Goal: Find specific fact

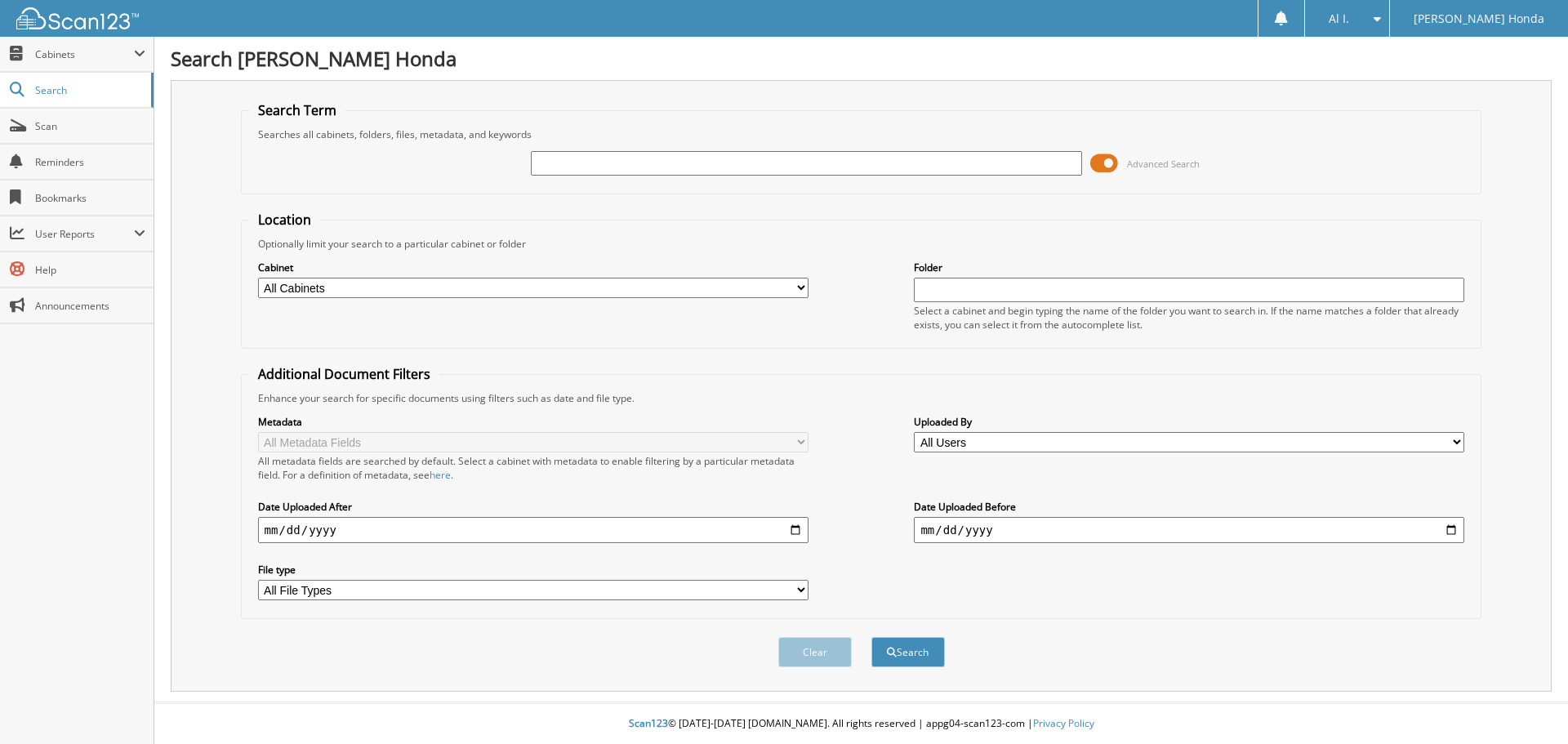
click at [732, 163] on input "text" at bounding box center [806, 164] width 551 height 25
type input "710617"
click at [905, 647] on button "Search" at bounding box center [907, 652] width 73 height 30
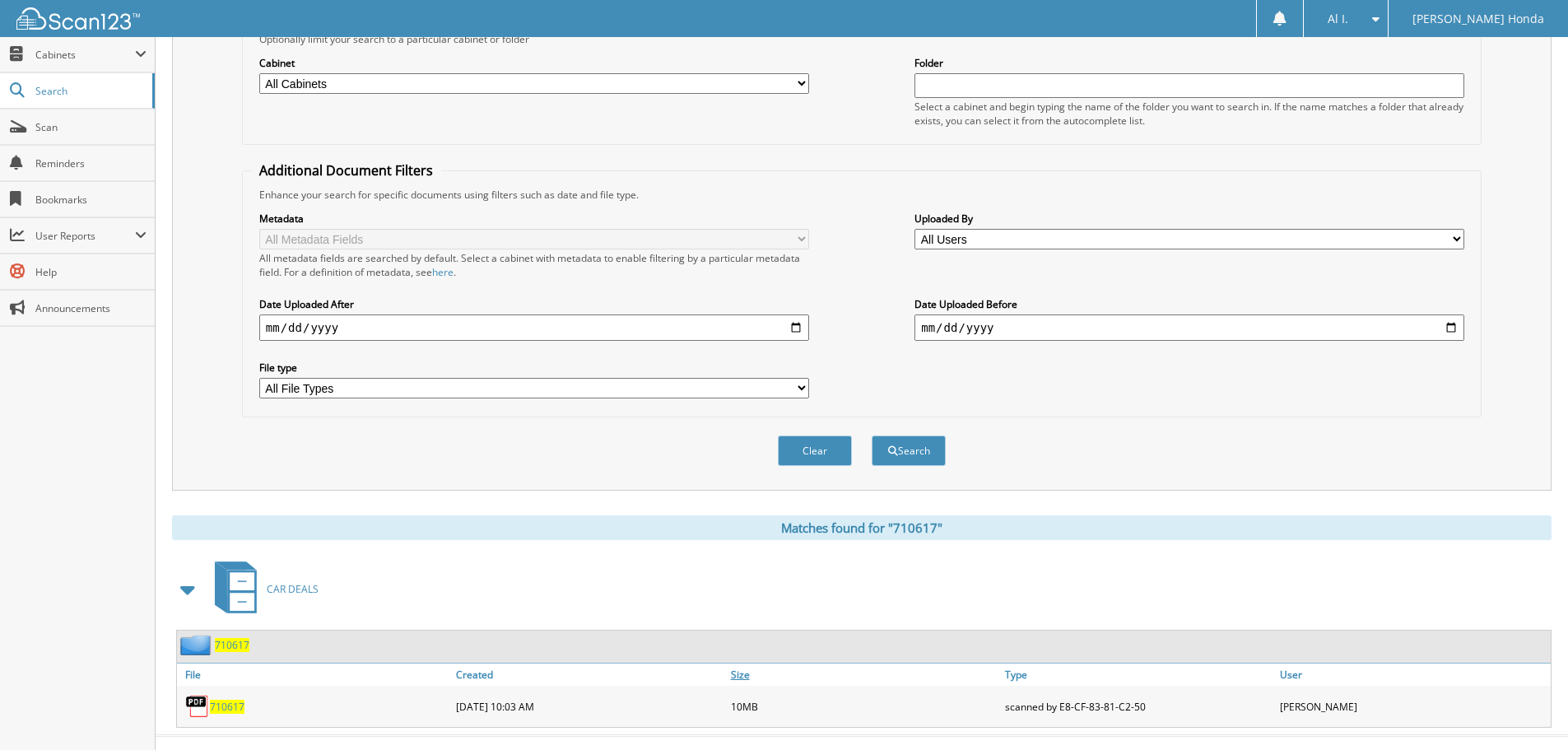
scroll to position [234, 0]
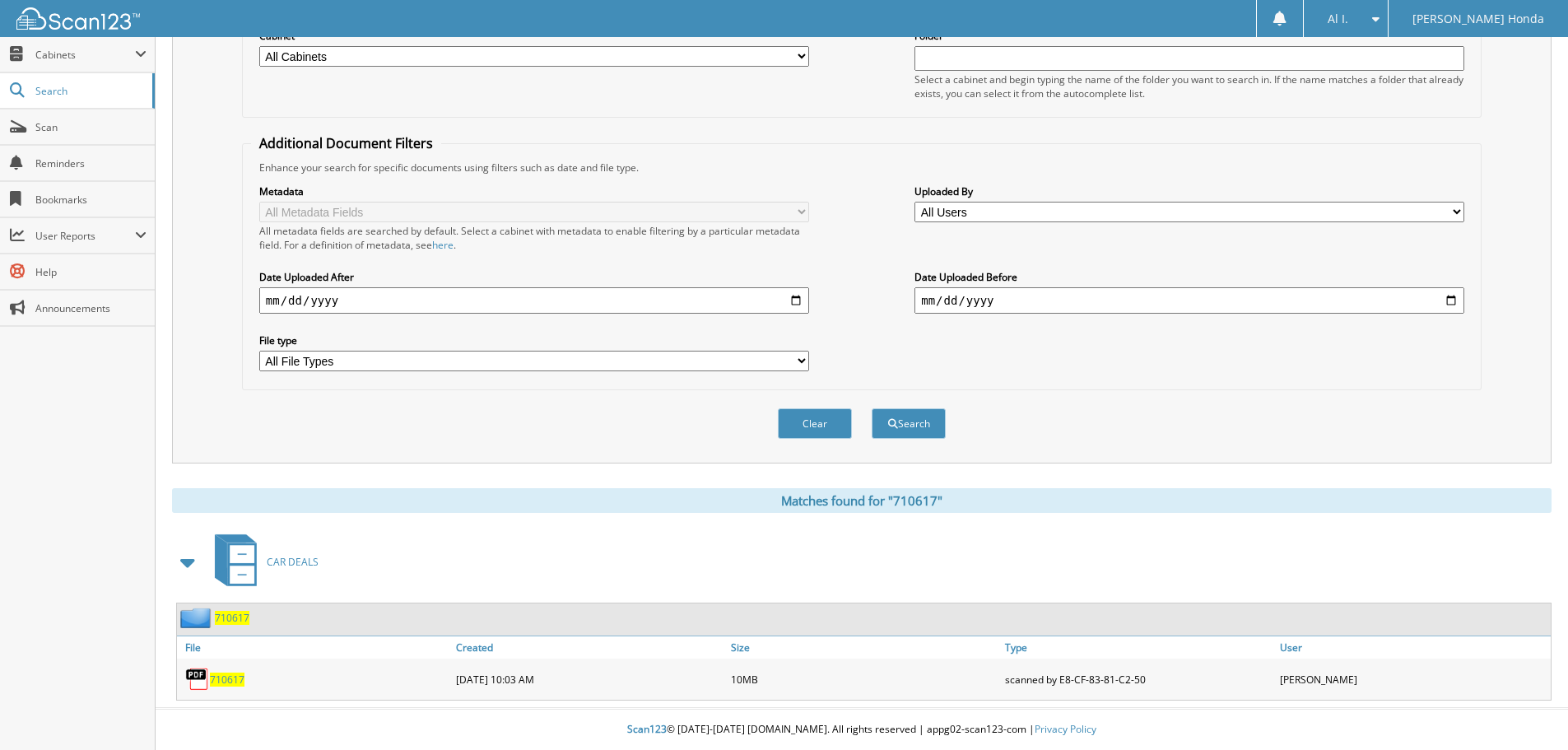
click at [229, 679] on span "710617" at bounding box center [226, 680] width 35 height 14
